Goal: Transaction & Acquisition: Purchase product/service

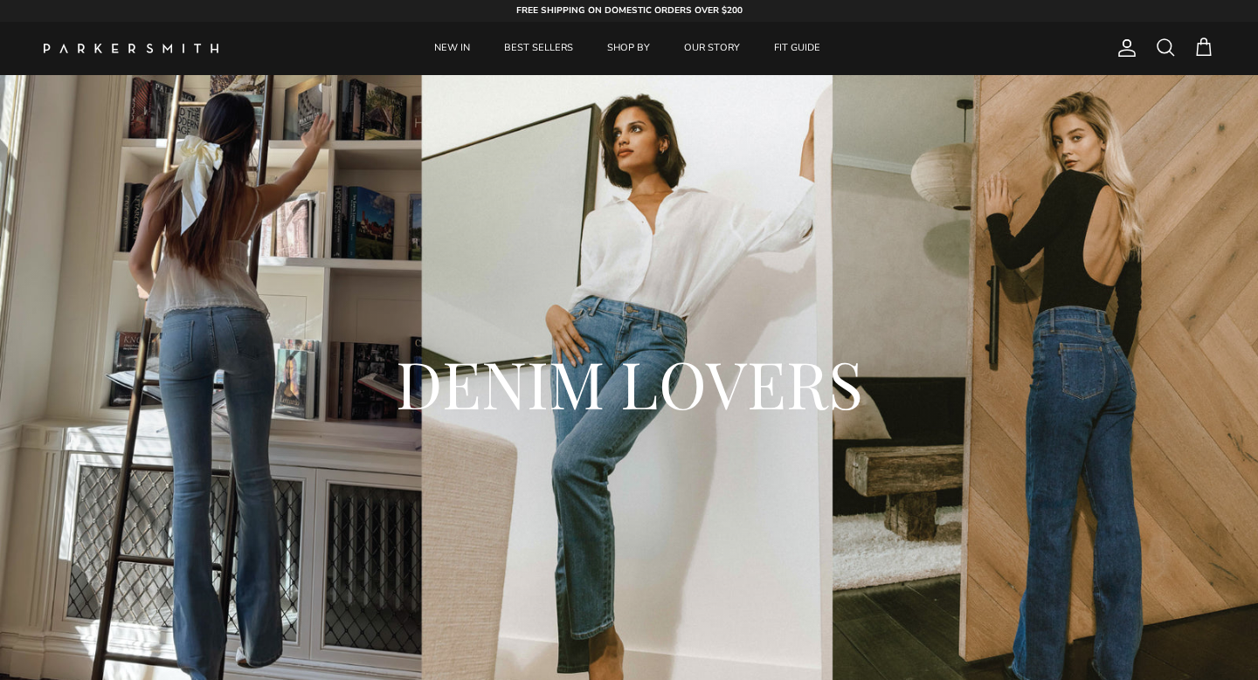
click at [1162, 54] on span at bounding box center [1165, 47] width 21 height 21
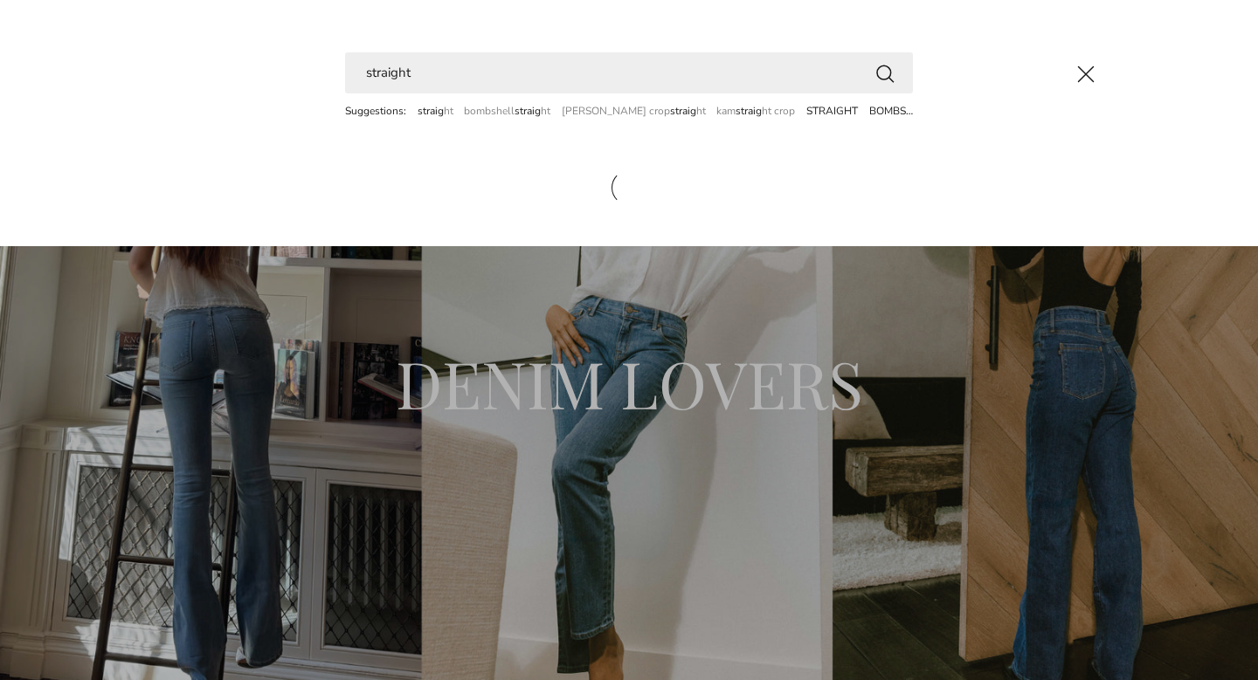
type input "straight"
click at [874, 62] on button "Search" at bounding box center [884, 73] width 21 height 22
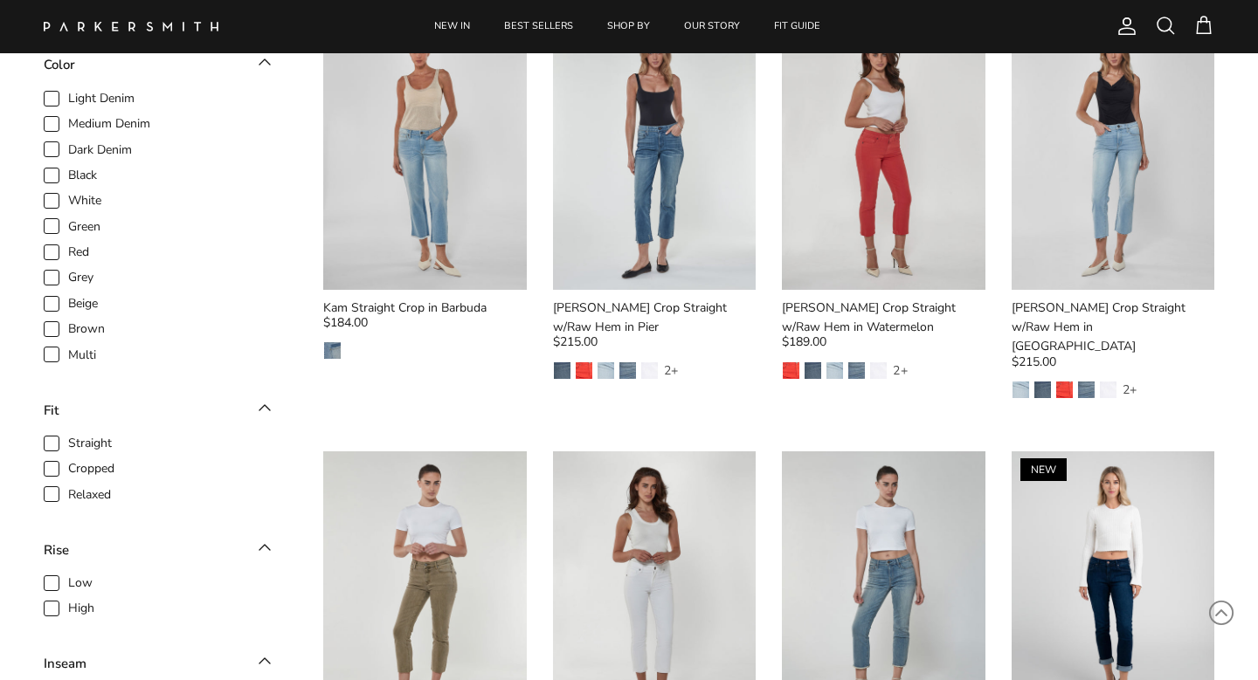
scroll to position [1042, 0]
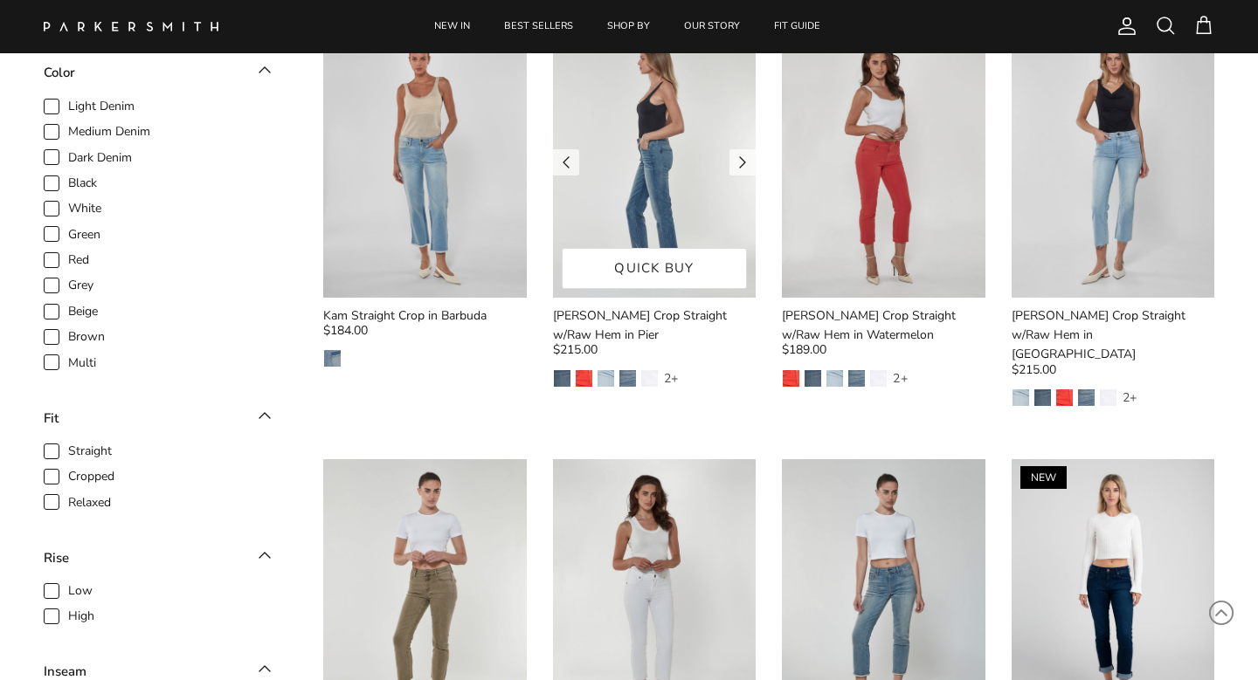
click at [618, 176] on img at bounding box center [655, 162] width 204 height 271
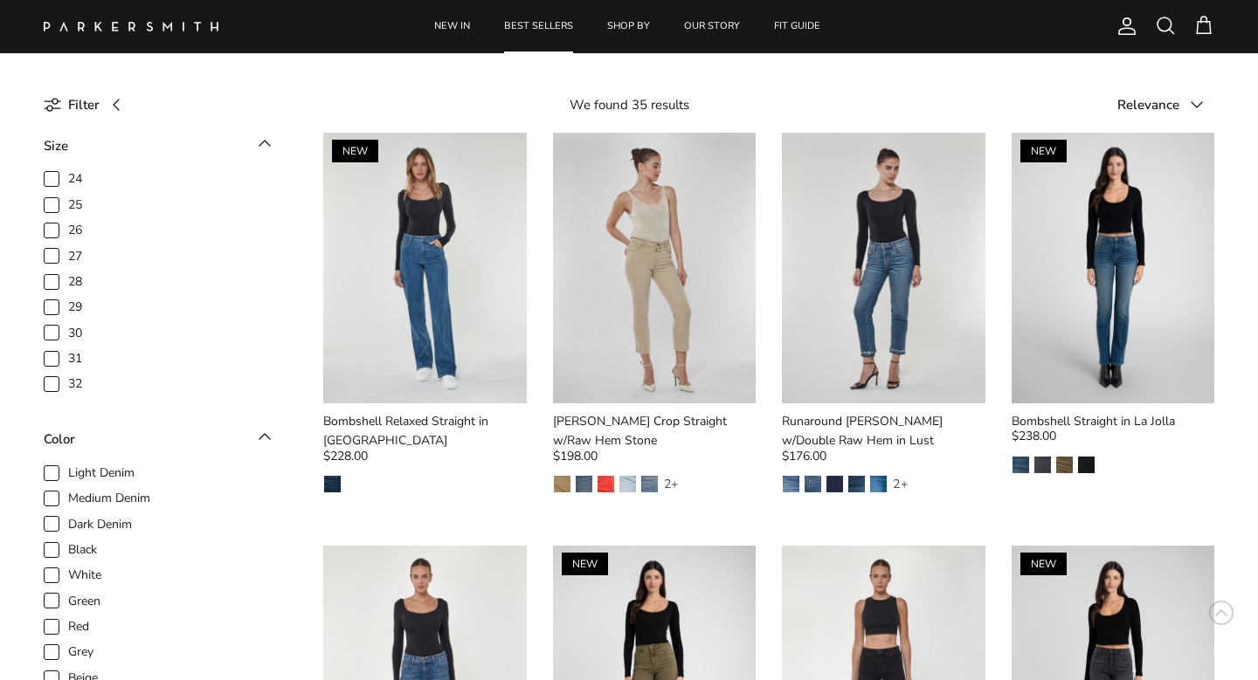
scroll to position [0, 0]
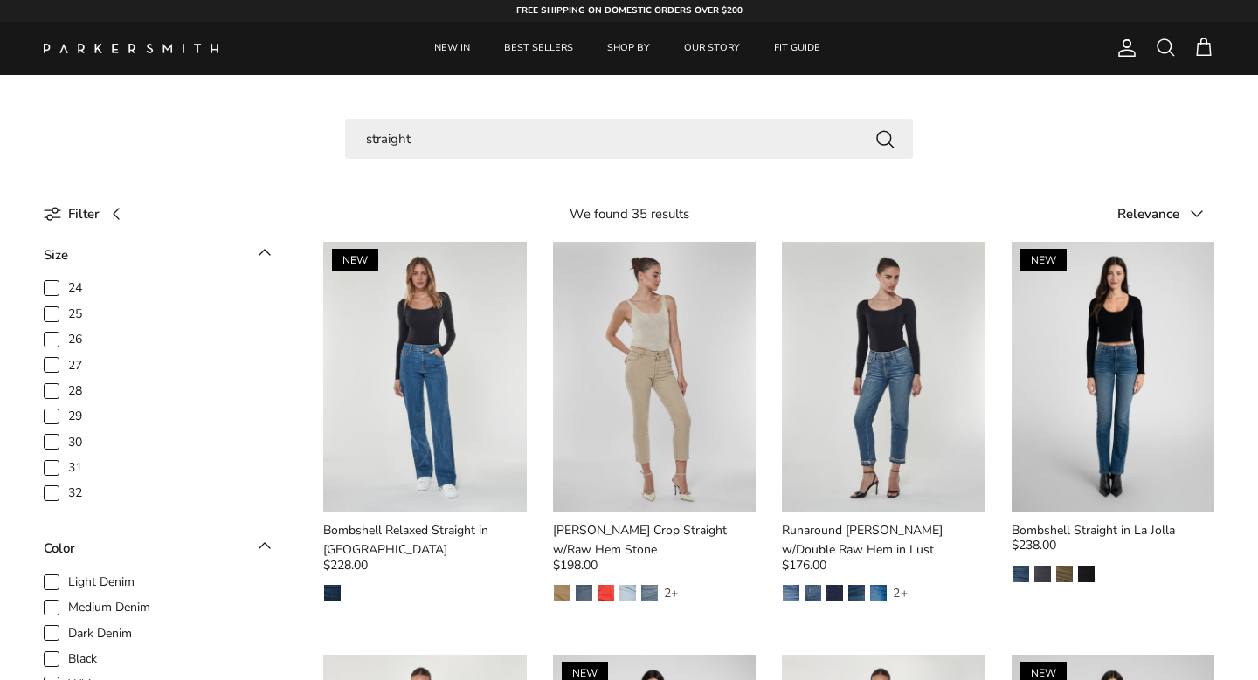
click at [549, 143] on input "straight" at bounding box center [629, 139] width 568 height 41
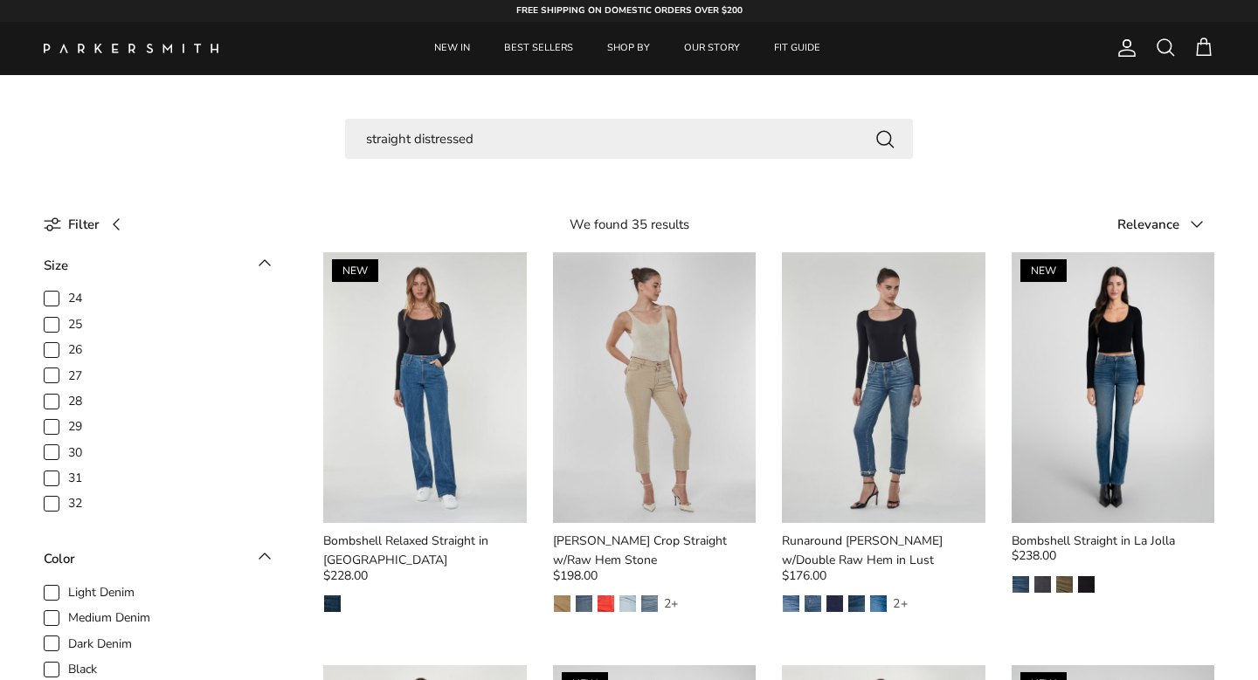
type input "straight distressed"
click at [874, 128] on button "Search" at bounding box center [884, 139] width 21 height 22
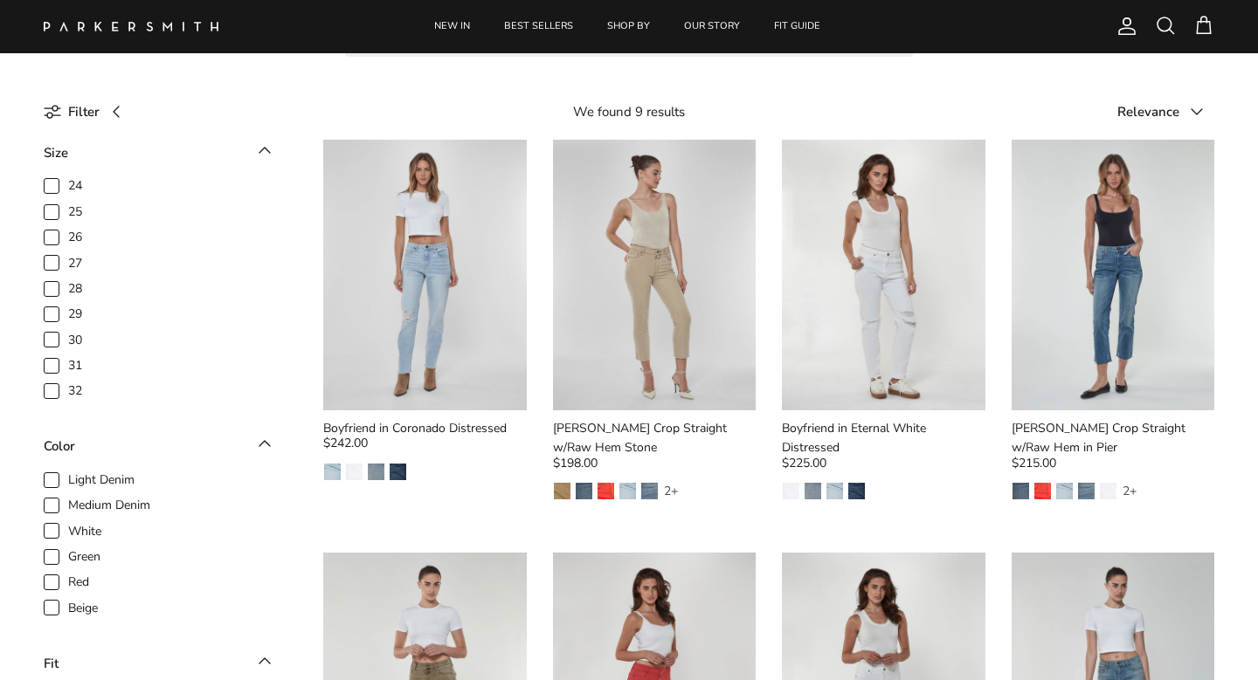
scroll to position [109, 0]
